Goal: Task Accomplishment & Management: Use online tool/utility

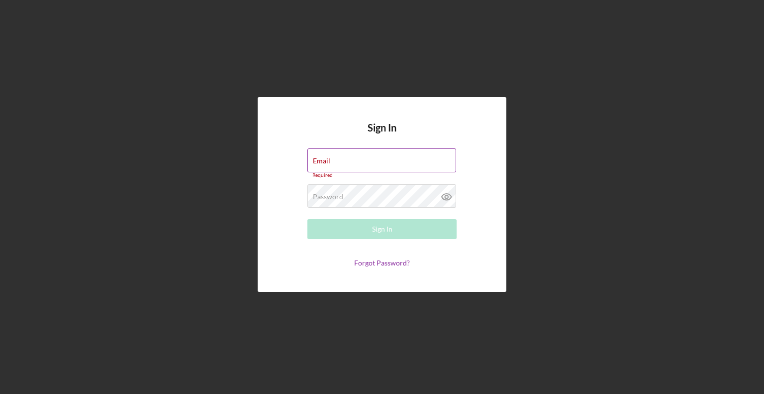
click at [337, 161] on div "Email Required" at bounding box center [382, 163] width 149 height 30
click at [344, 166] on input "Email" at bounding box center [382, 160] width 149 height 24
type input "[EMAIL_ADDRESS][DOMAIN_NAME]"
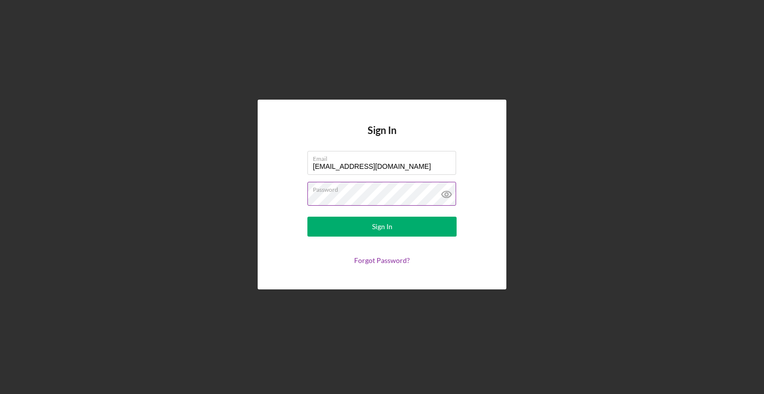
click at [443, 195] on icon at bounding box center [446, 194] width 25 height 25
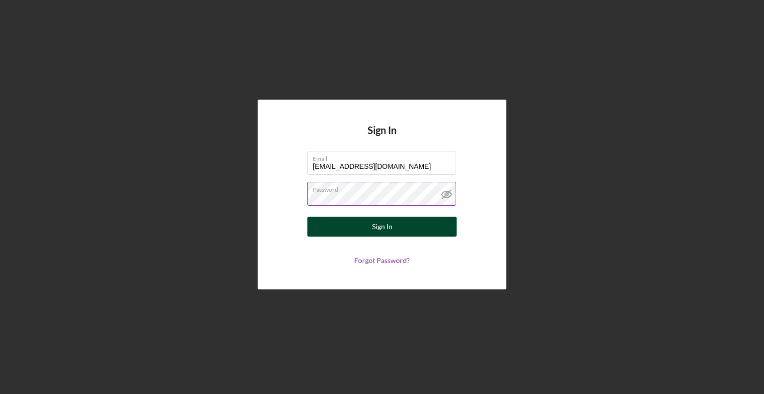
click at [392, 223] on button "Sign In" at bounding box center [382, 226] width 149 height 20
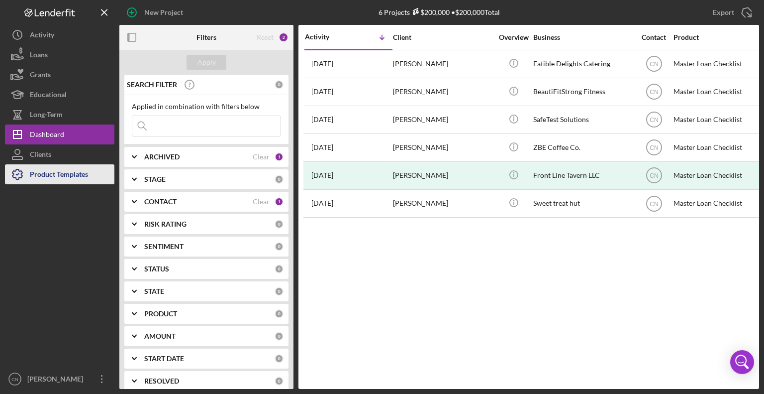
click at [69, 175] on div "Product Templates" at bounding box center [59, 175] width 58 height 22
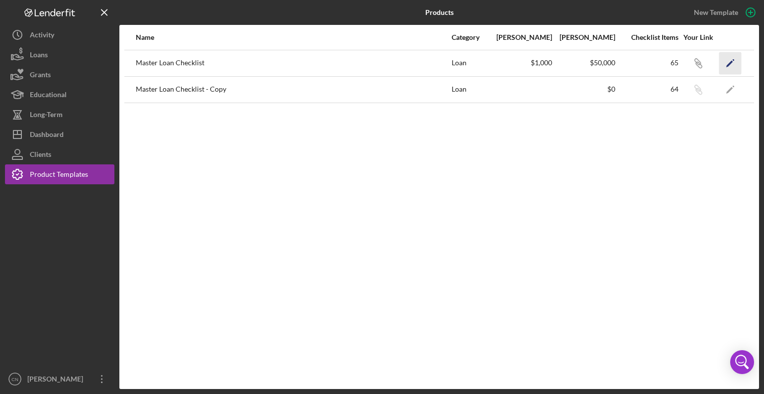
click at [729, 63] on icon "Icon/Edit" at bounding box center [731, 63] width 22 height 22
click at [185, 58] on div "Master Loan Checklist" at bounding box center [293, 63] width 315 height 25
click at [699, 61] on icon "button" at bounding box center [698, 62] width 6 height 6
